Goal: Task Accomplishment & Management: Use online tool/utility

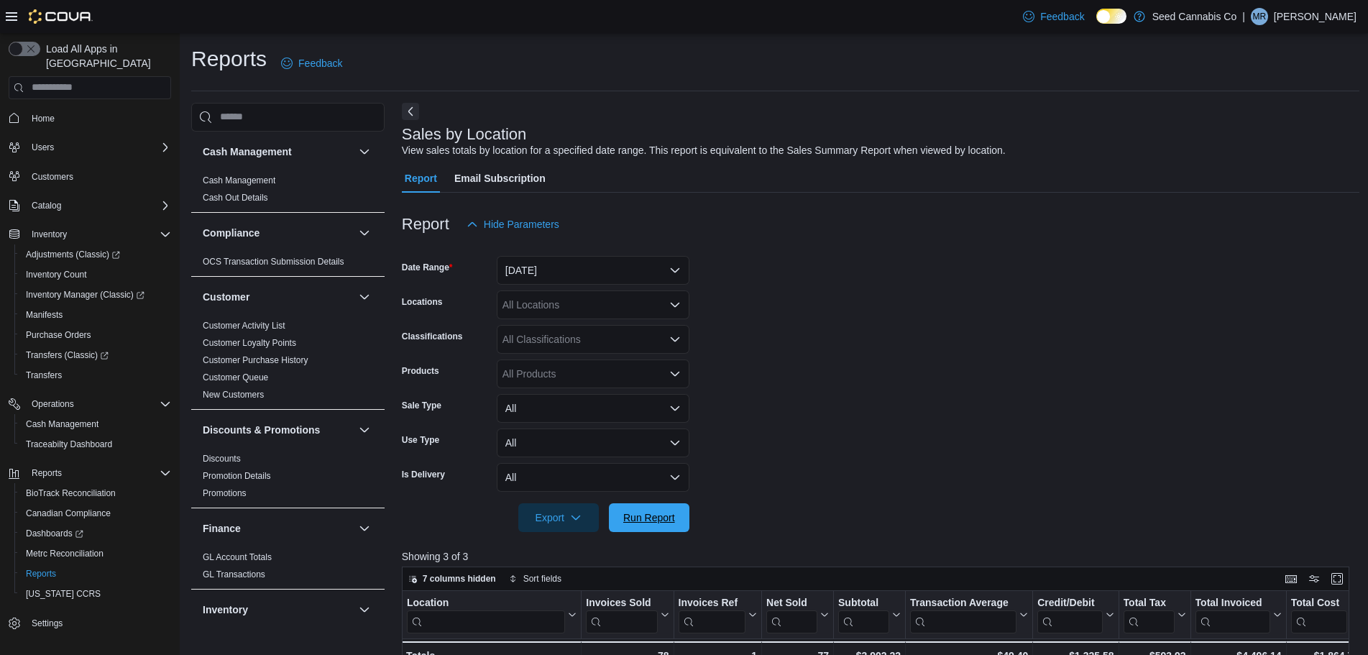
click at [626, 511] on span "Run Report" at bounding box center [649, 518] width 52 height 14
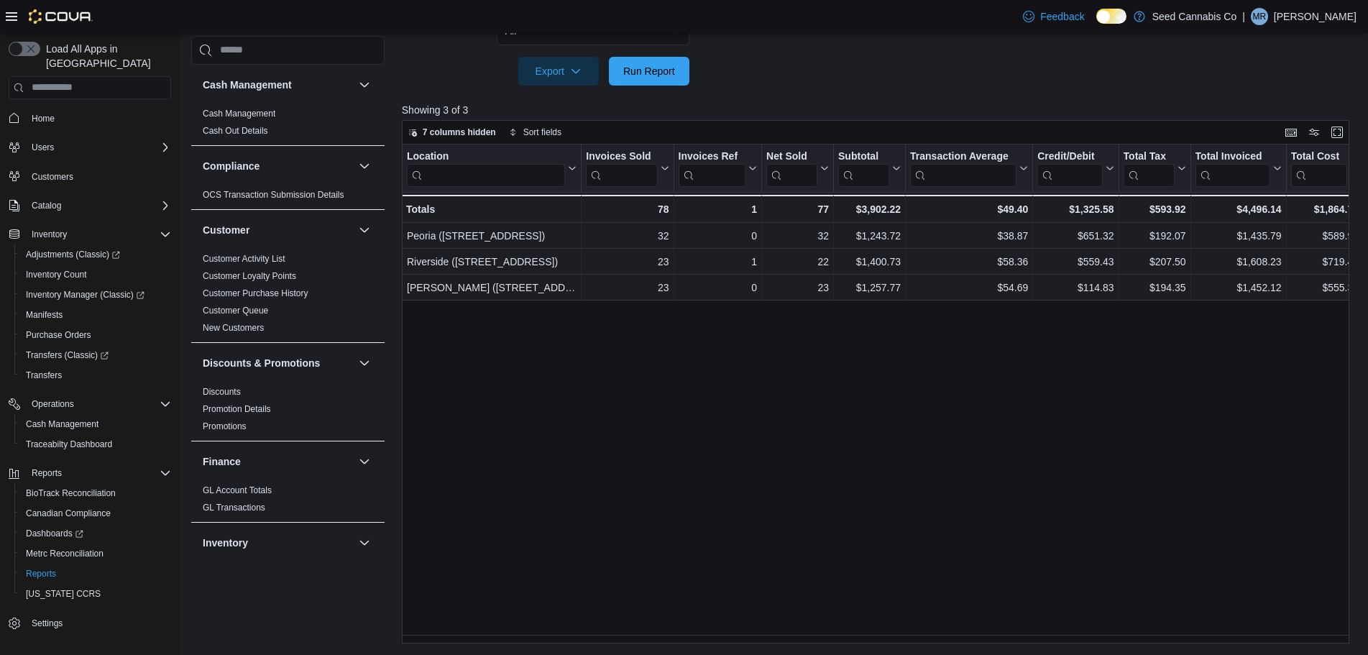
scroll to position [959, 0]
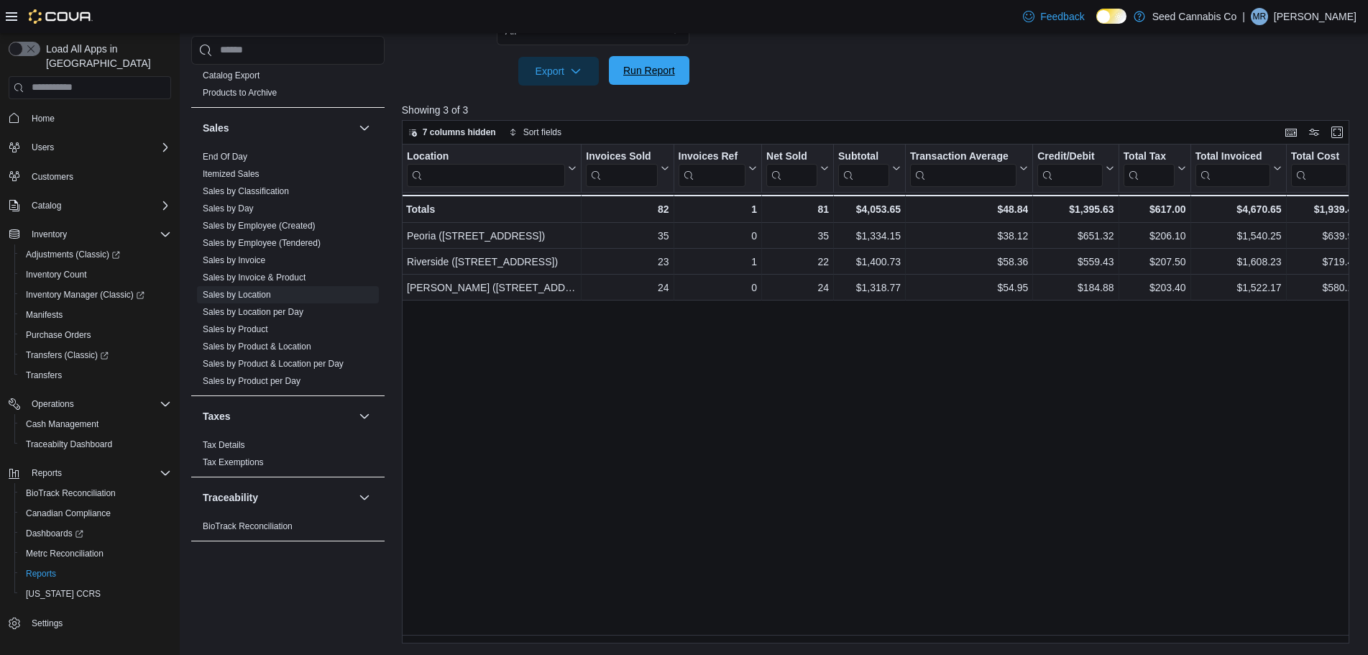
click at [659, 68] on span "Run Report" at bounding box center [649, 70] width 52 height 14
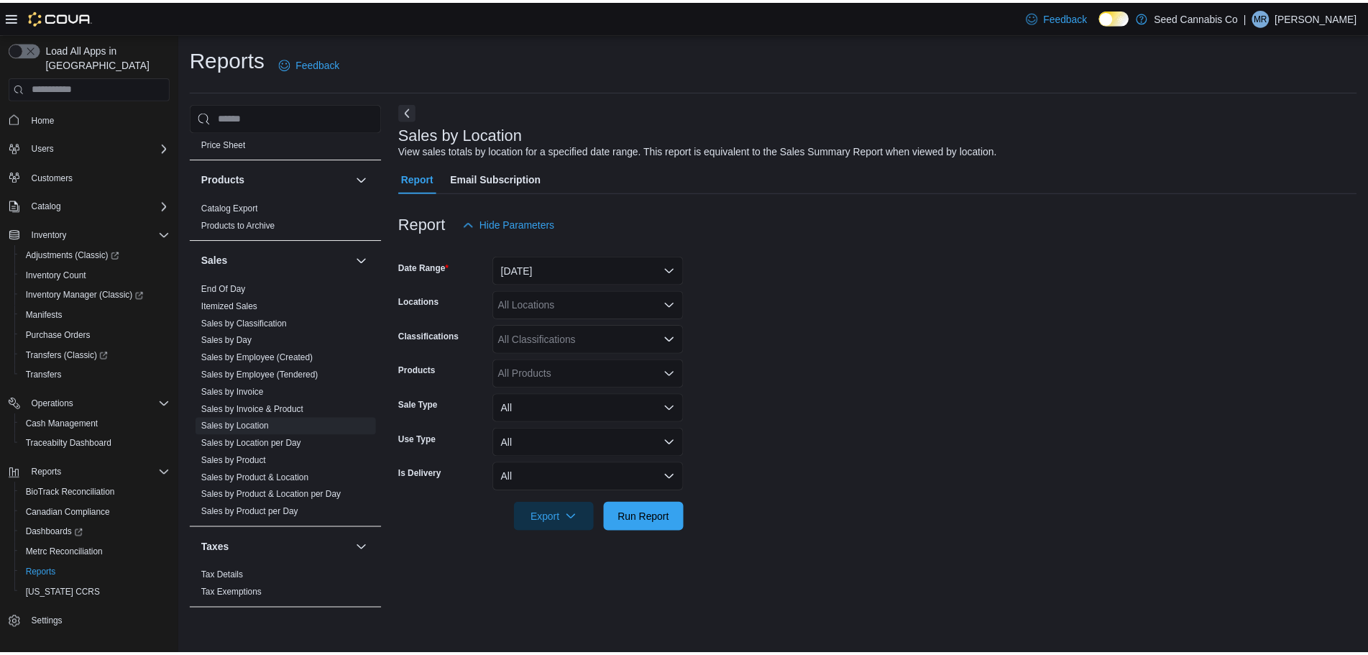
scroll to position [959, 0]
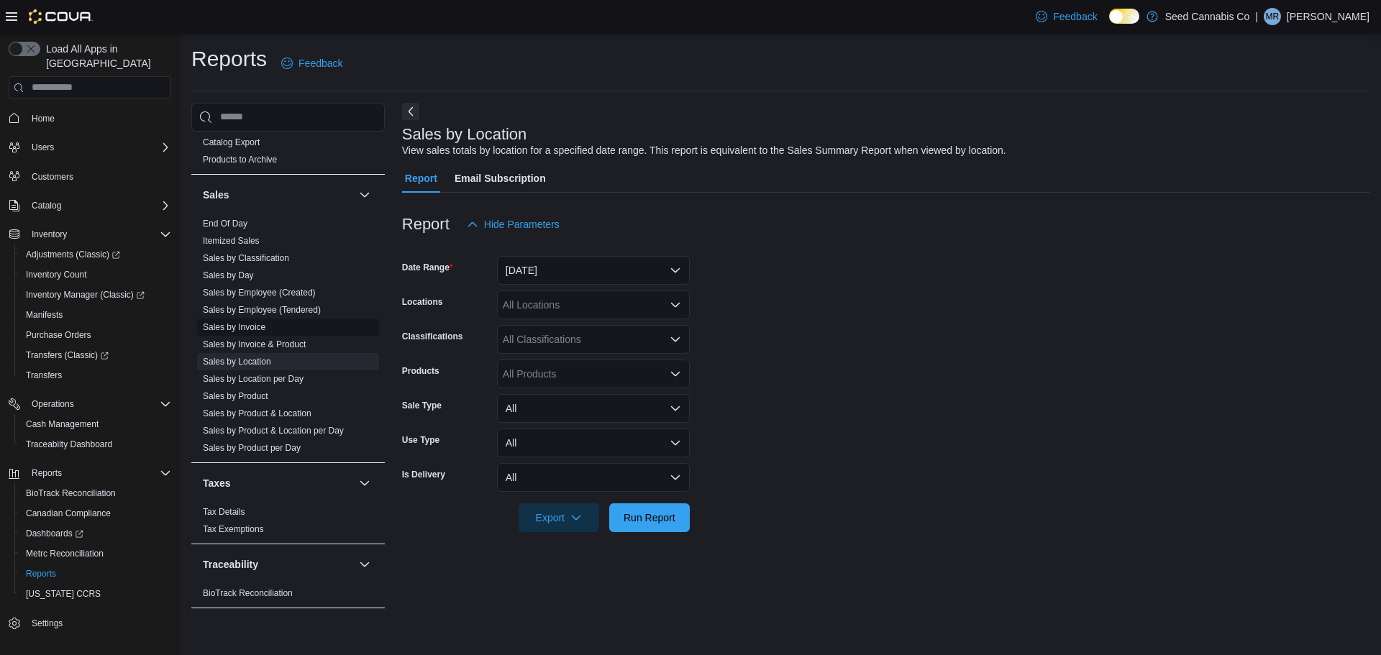
click at [260, 323] on link "Sales by Invoice" at bounding box center [234, 327] width 63 height 10
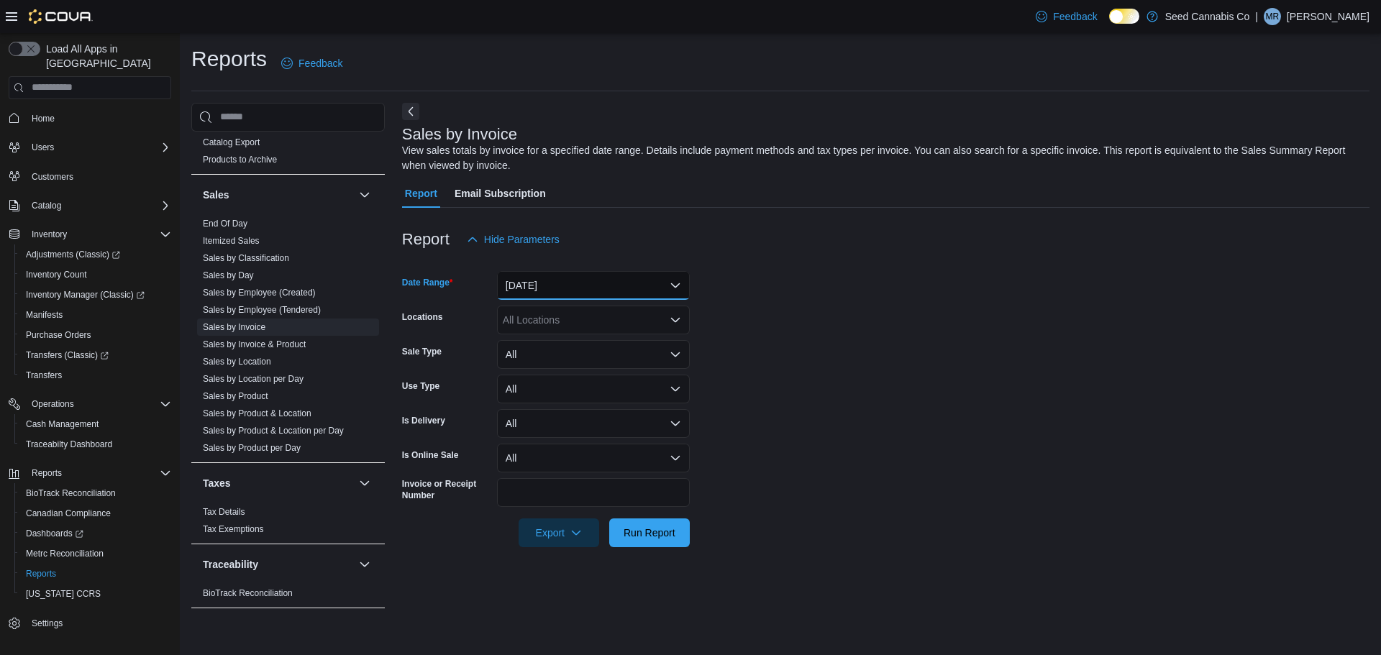
click at [590, 280] on button "Yesterday" at bounding box center [593, 285] width 193 height 29
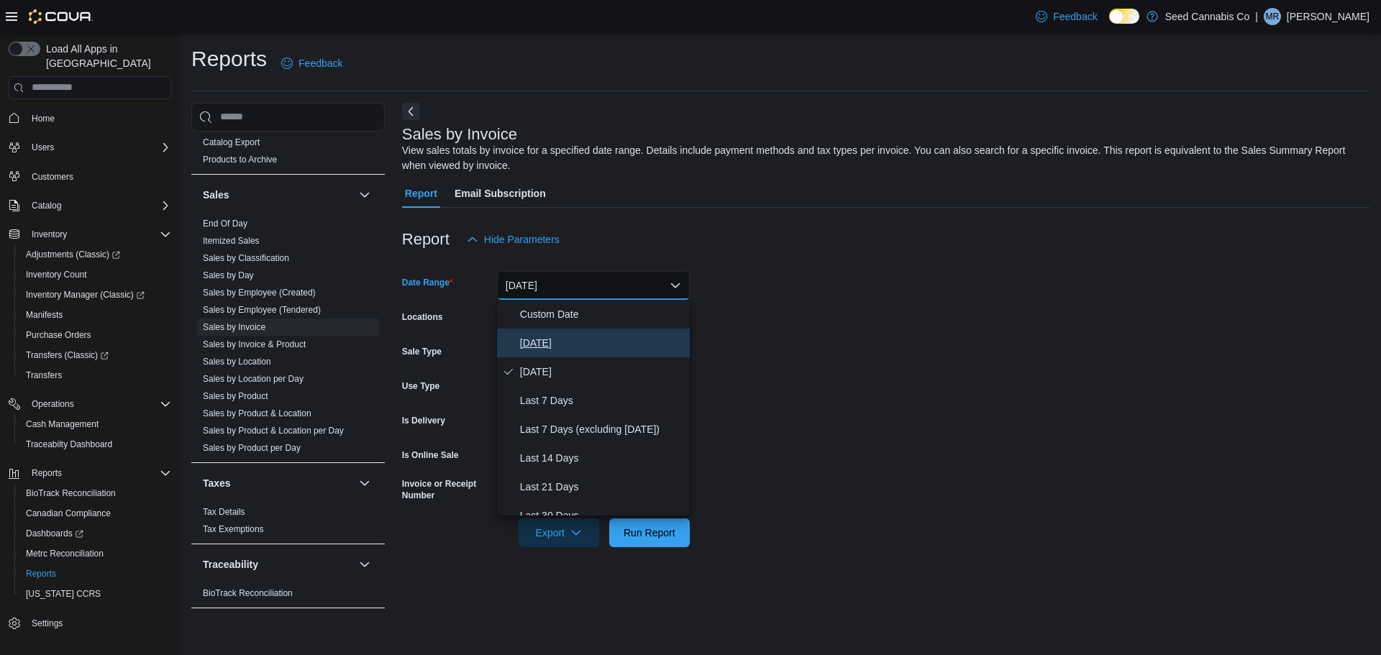
click at [554, 329] on button "[DATE]" at bounding box center [593, 343] width 193 height 29
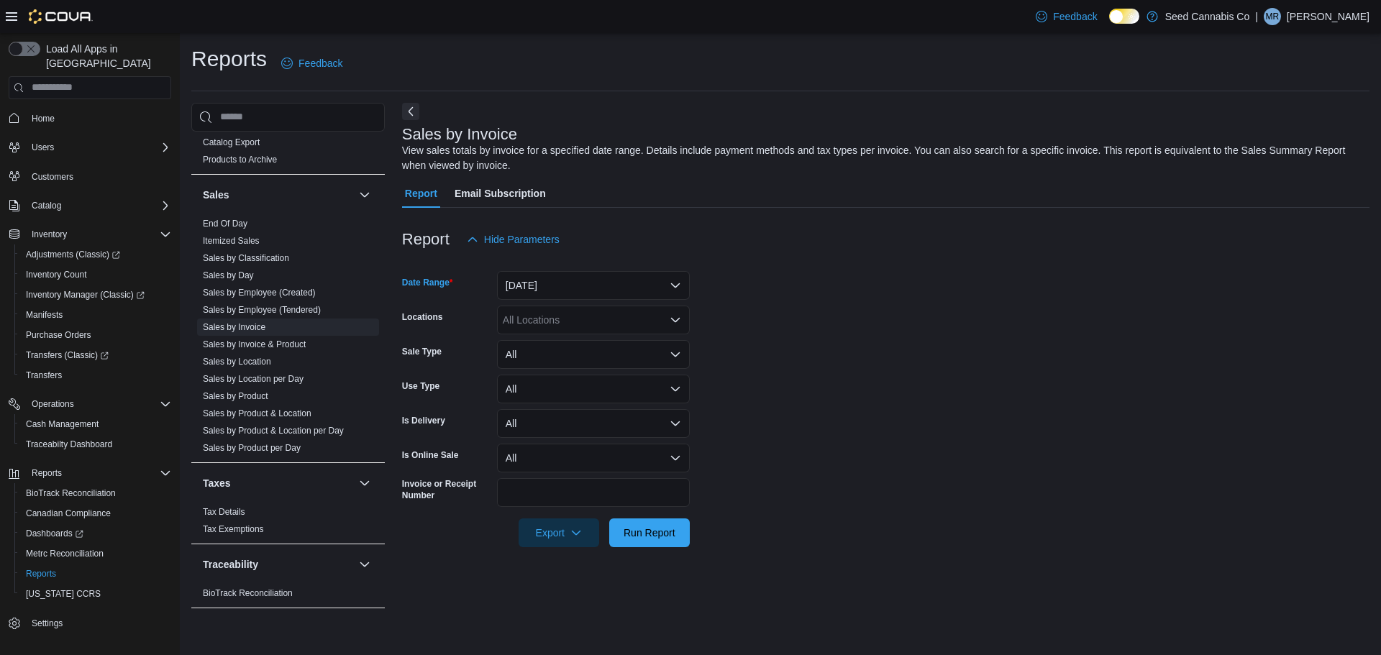
click at [554, 323] on div "All Locations" at bounding box center [593, 320] width 193 height 29
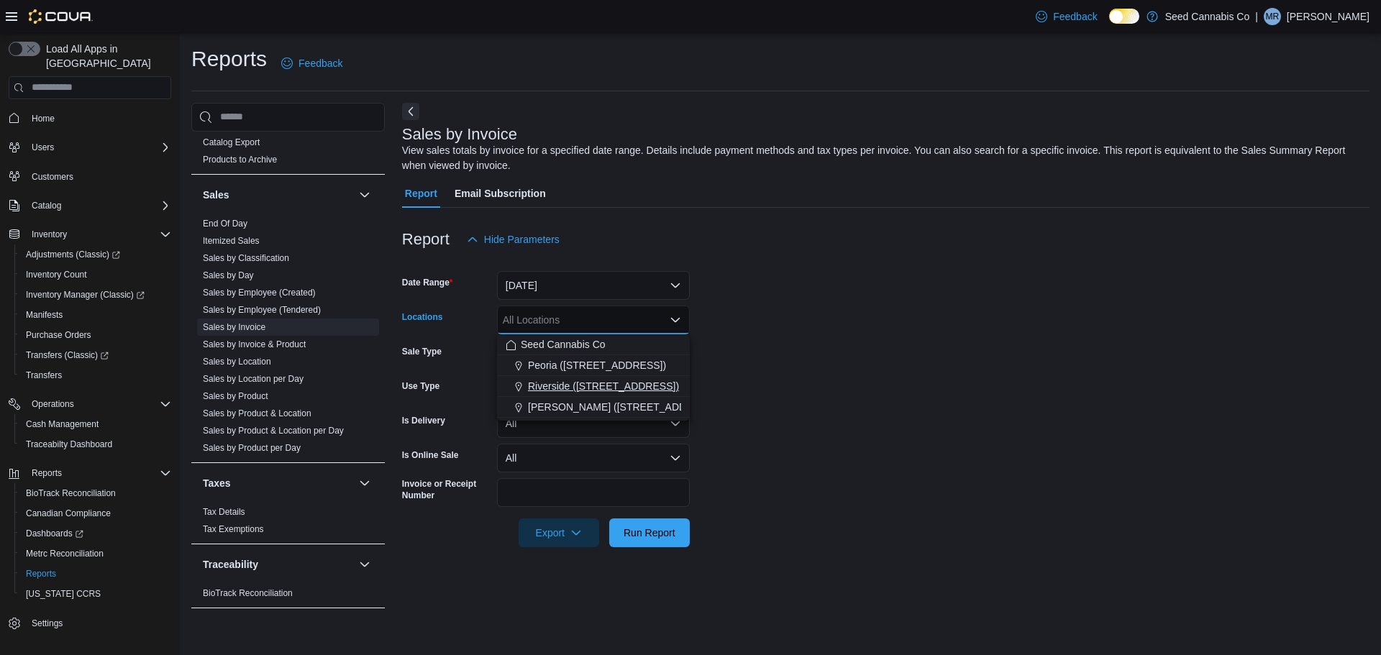
click at [602, 382] on span "Riverside ([STREET_ADDRESS])" at bounding box center [603, 386] width 151 height 14
click at [659, 541] on span "Run Report" at bounding box center [649, 532] width 63 height 29
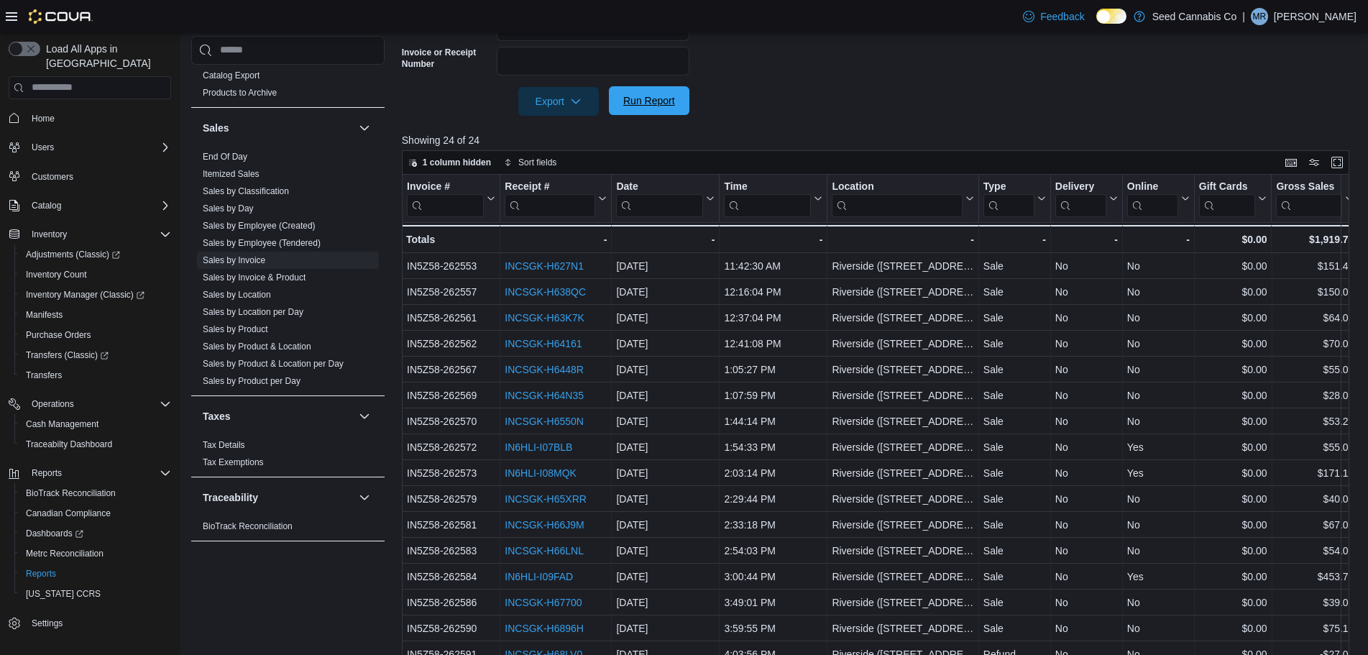
click at [657, 114] on span "Run Report" at bounding box center [649, 100] width 63 height 29
click at [257, 286] on span "Sales by Location" at bounding box center [288, 294] width 182 height 17
click at [252, 292] on link "Sales by Location" at bounding box center [237, 295] width 68 height 10
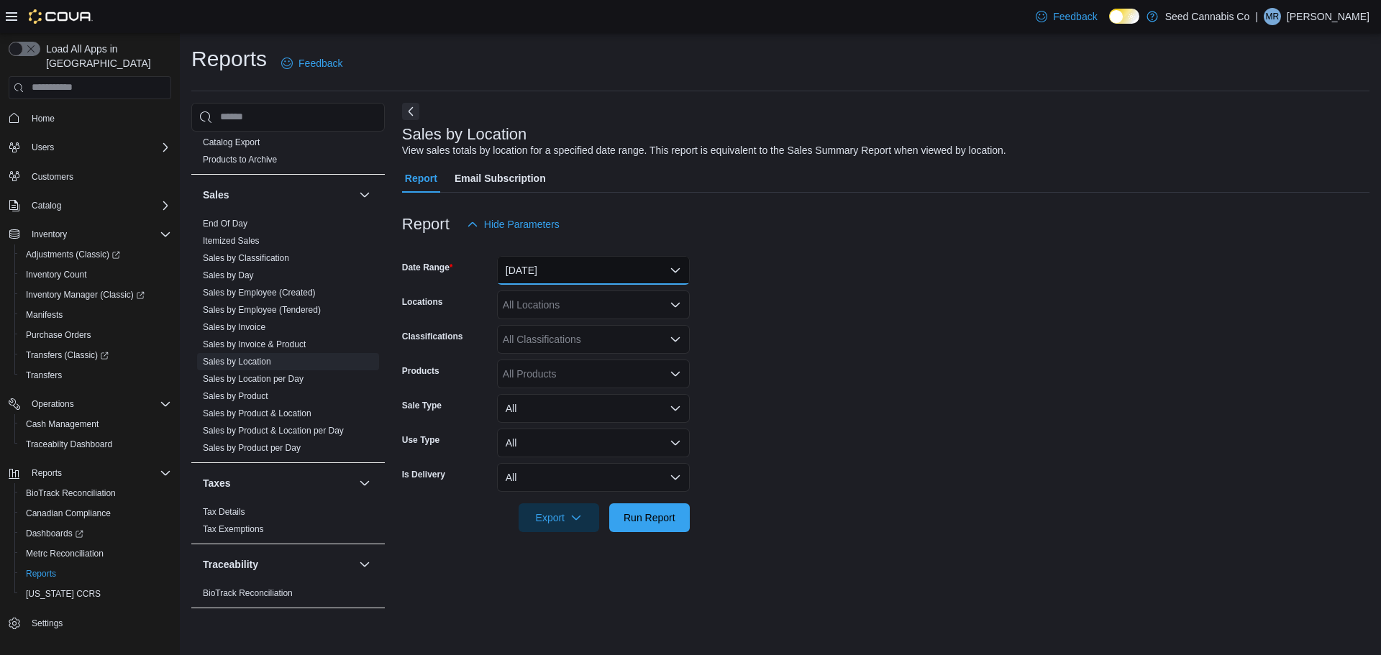
click at [527, 274] on button "Yesterday" at bounding box center [593, 270] width 193 height 29
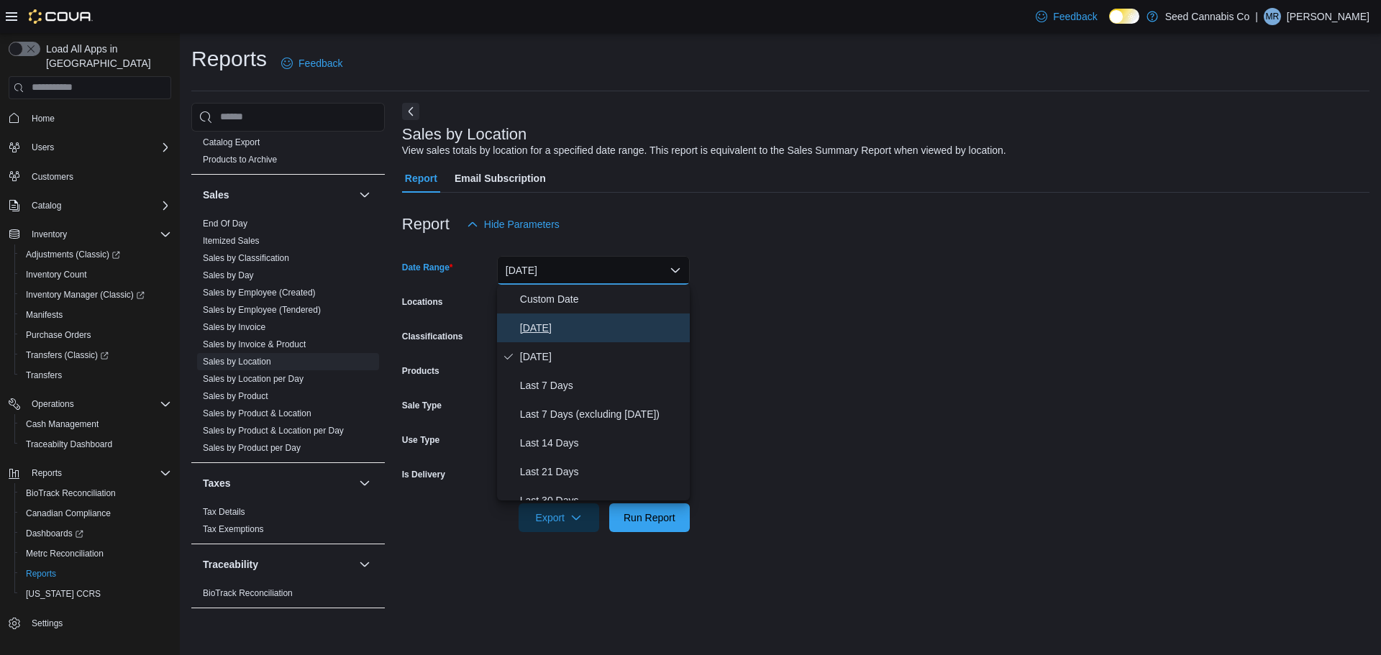
click at [536, 324] on span "[DATE]" at bounding box center [602, 327] width 164 height 17
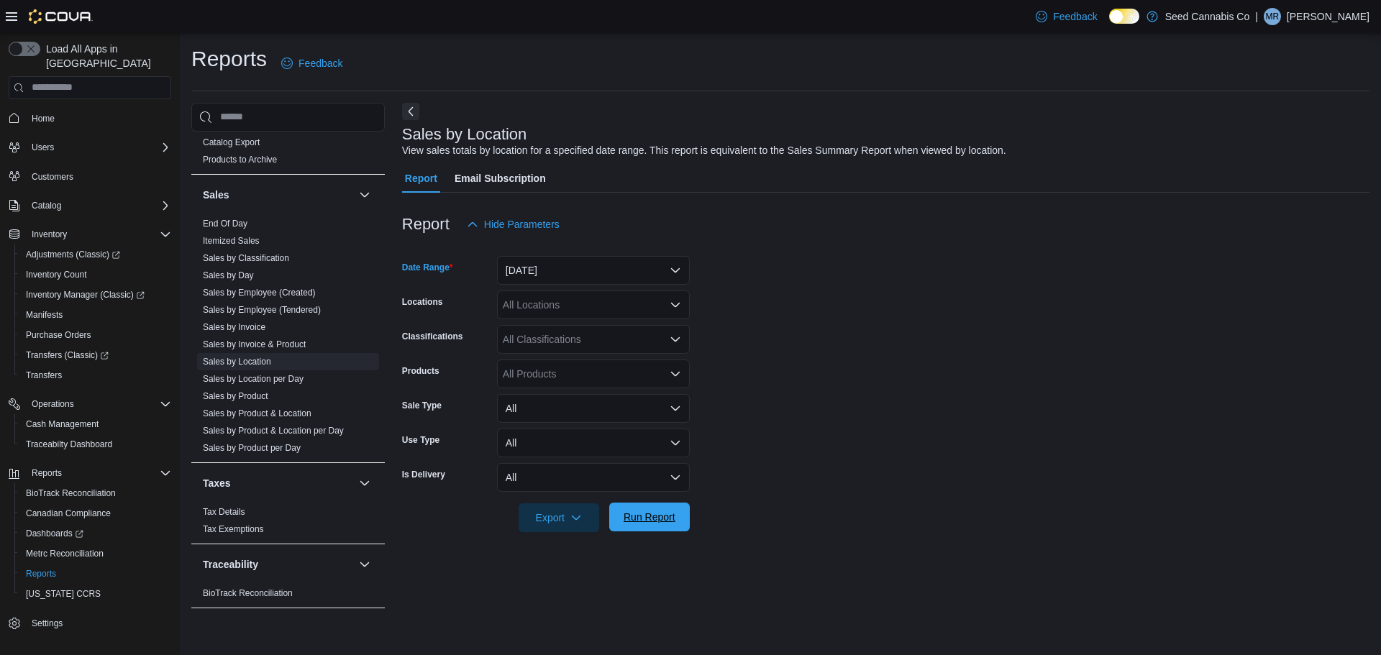
click at [659, 516] on span "Run Report" at bounding box center [649, 517] width 52 height 14
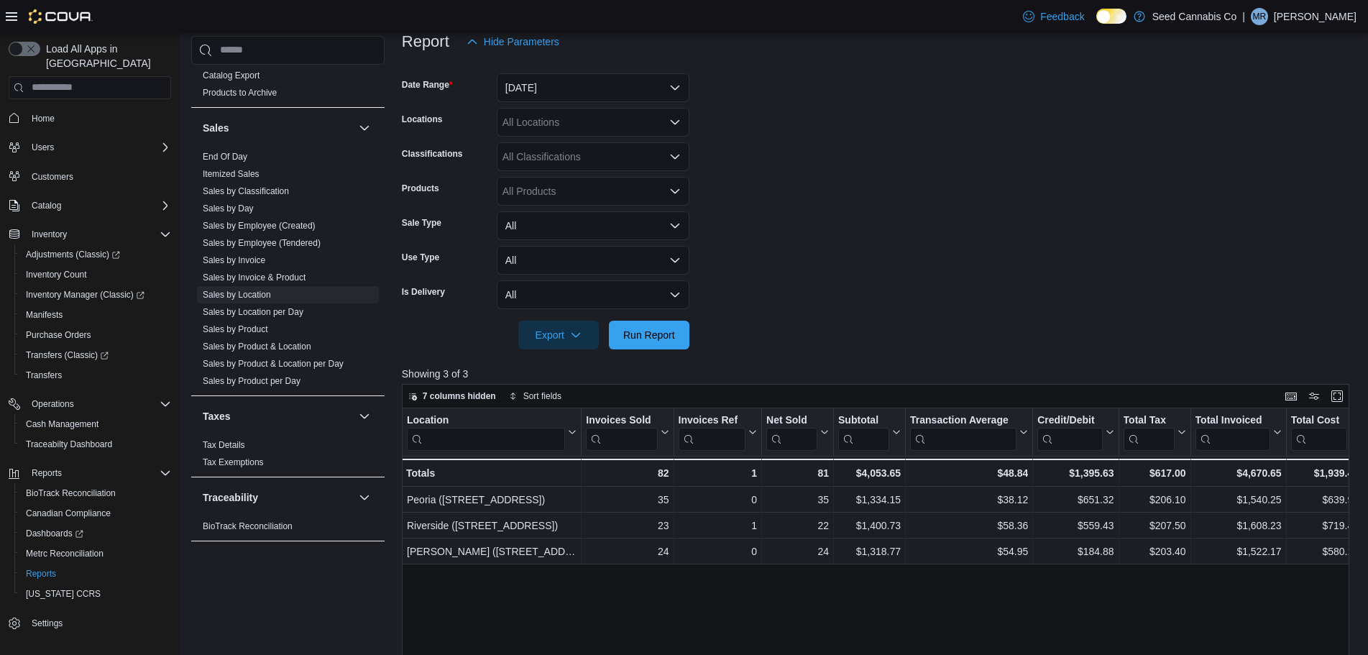
scroll to position [288, 0]
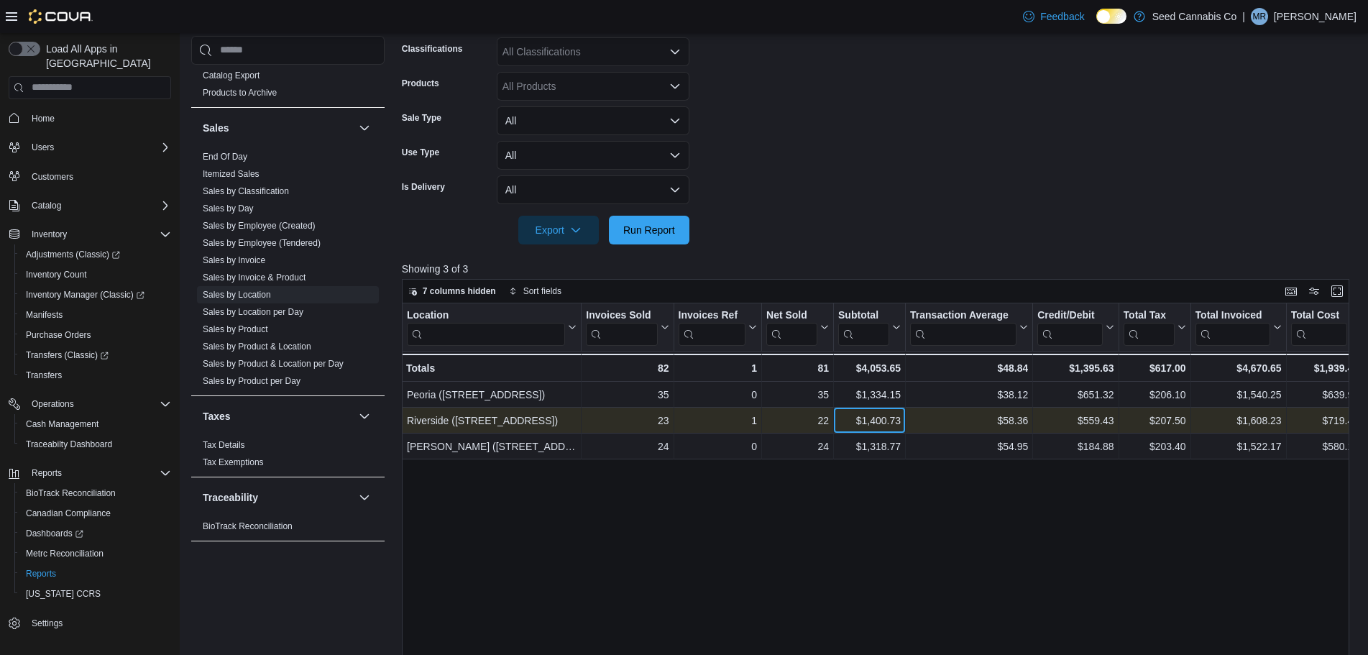
click at [889, 421] on div "$1,400.73" at bounding box center [869, 420] width 63 height 17
copy div "1,400.73"
